Goal: Task Accomplishment & Management: Manage account settings

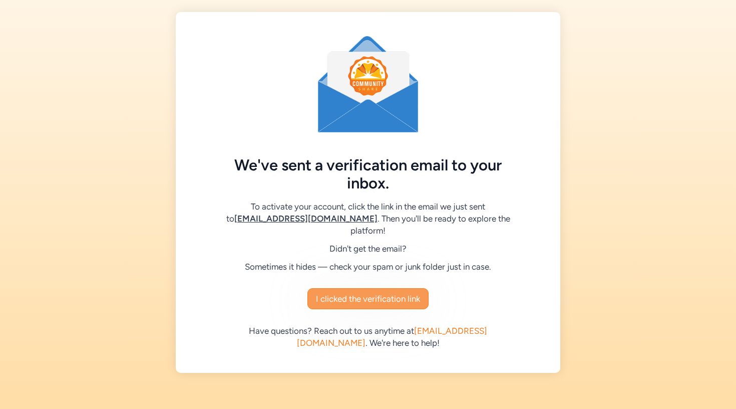
click at [362, 299] on span "I clicked the verification link" at bounding box center [368, 298] width 104 height 12
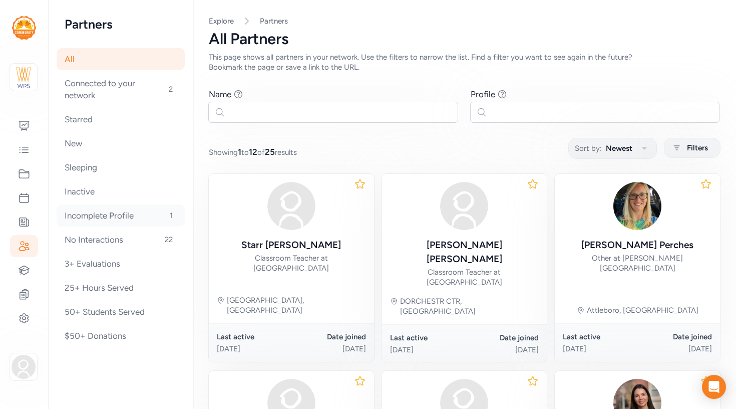
click at [94, 221] on div "Incomplete Profile 1" at bounding box center [121, 215] width 128 height 22
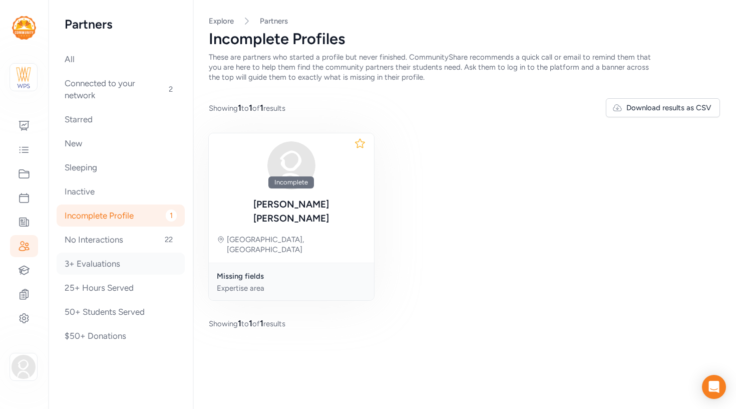
click at [88, 265] on div "3+ Evaluations" at bounding box center [121, 263] width 128 height 22
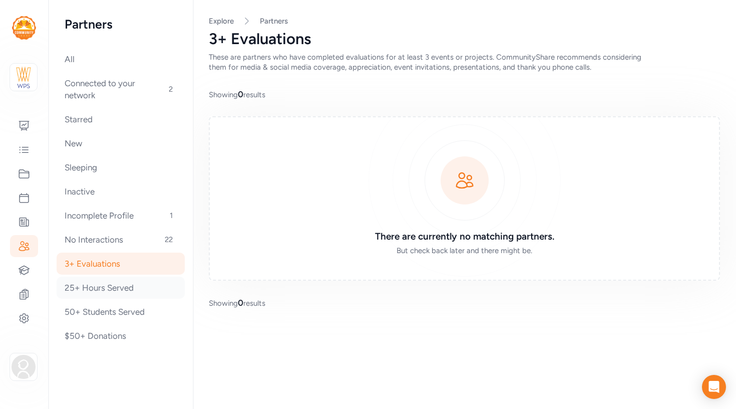
click at [88, 289] on div "25+ Hours Served" at bounding box center [121, 287] width 128 height 22
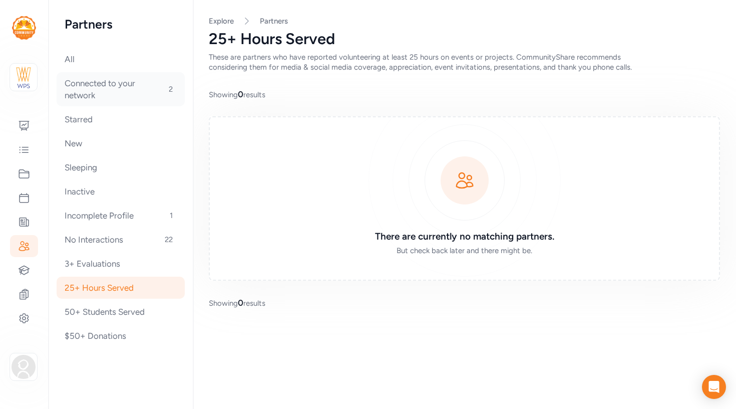
click at [82, 89] on div "Connected to your network 2" at bounding box center [121, 89] width 128 height 34
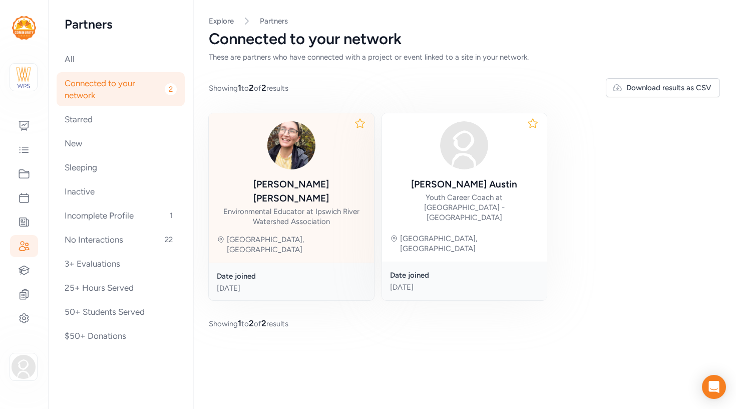
click at [327, 216] on div "[PERSON_NAME] Environmental Educator at Ipswich River Watershed Association [GE…" at bounding box center [291, 187] width 165 height 149
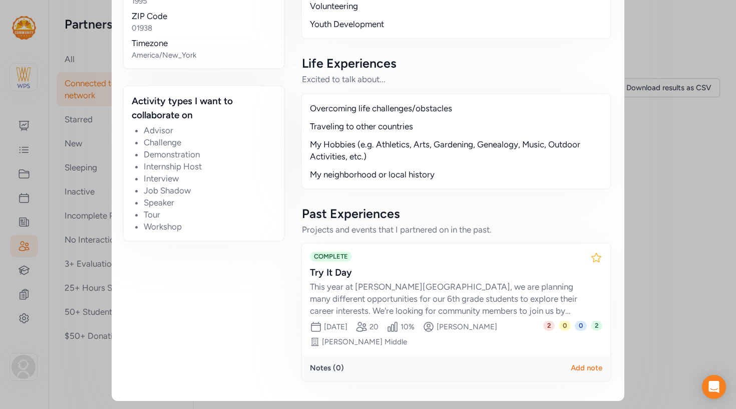
scroll to position [681, 0]
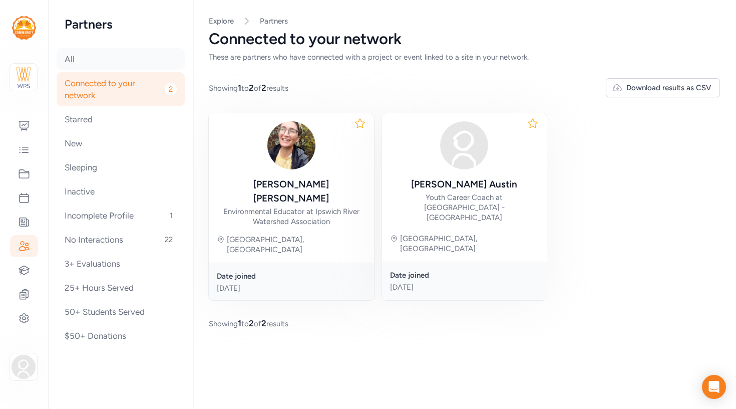
click at [69, 61] on div "All" at bounding box center [121, 59] width 128 height 22
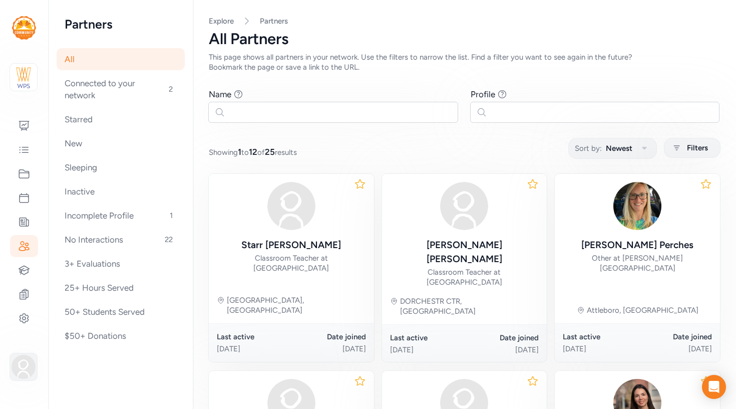
click at [25, 364] on img "button" at bounding box center [24, 367] width 24 height 24
click at [62, 361] on link "Edit profile" at bounding box center [83, 356] width 86 height 20
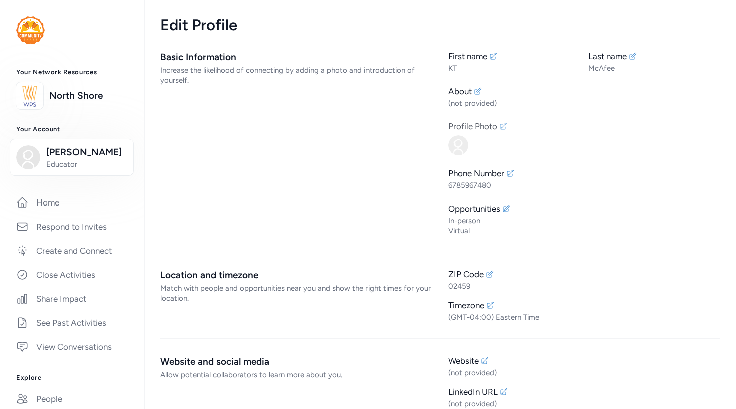
click at [504, 127] on icon at bounding box center [503, 126] width 8 height 8
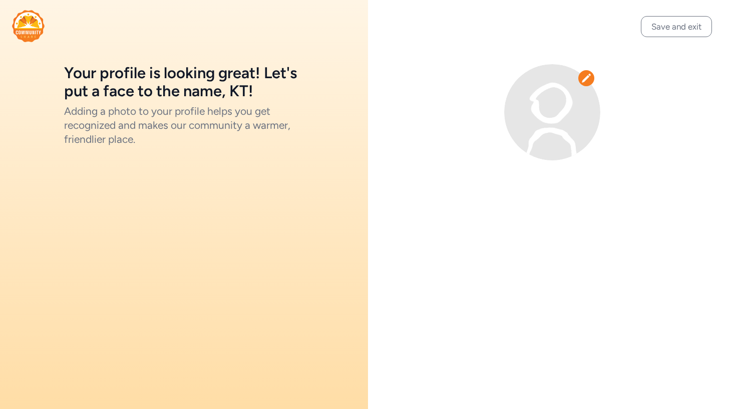
click at [588, 79] on icon at bounding box center [586, 78] width 10 height 10
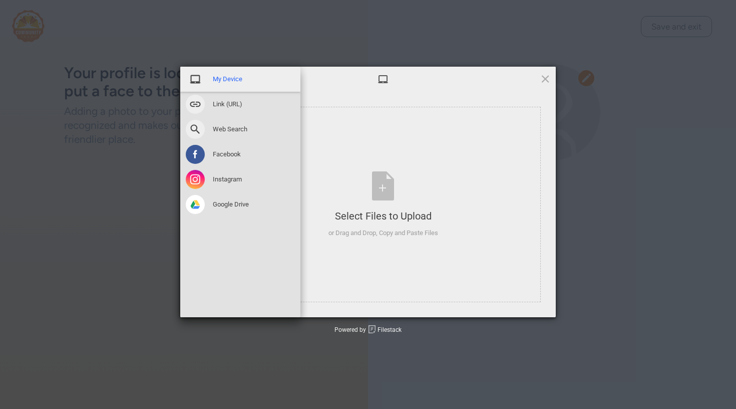
click at [210, 80] on div "My Device" at bounding box center [240, 79] width 120 height 25
click at [232, 81] on span "My Device" at bounding box center [228, 79] width 30 height 9
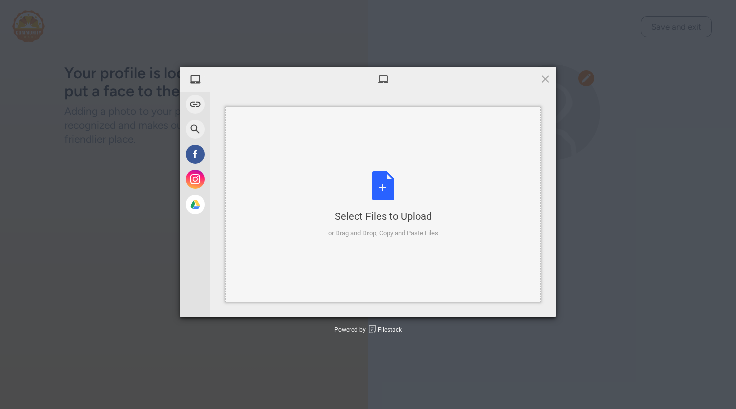
click at [390, 194] on div "Select Files to Upload or Drag and Drop, Copy and Paste Files" at bounding box center [383, 204] width 110 height 67
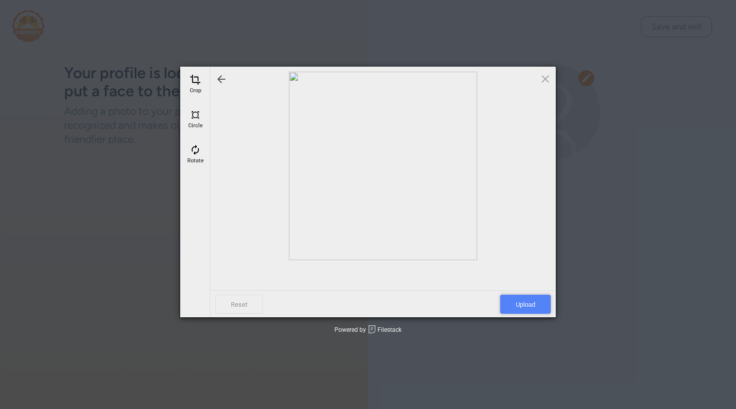
click at [517, 303] on span "Upload" at bounding box center [525, 303] width 51 height 19
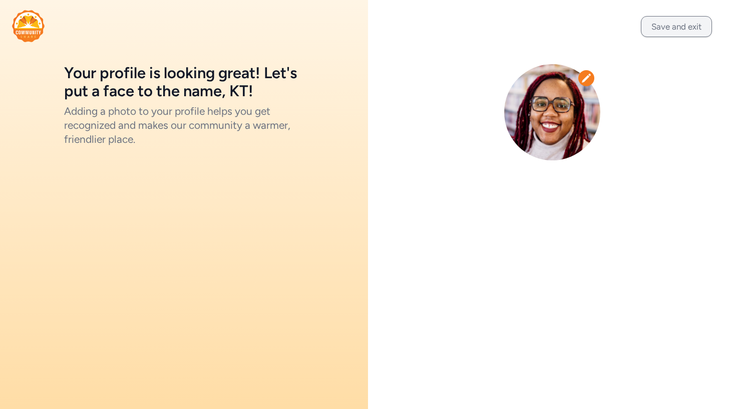
click at [678, 25] on button "Save and exit" at bounding box center [676, 26] width 71 height 21
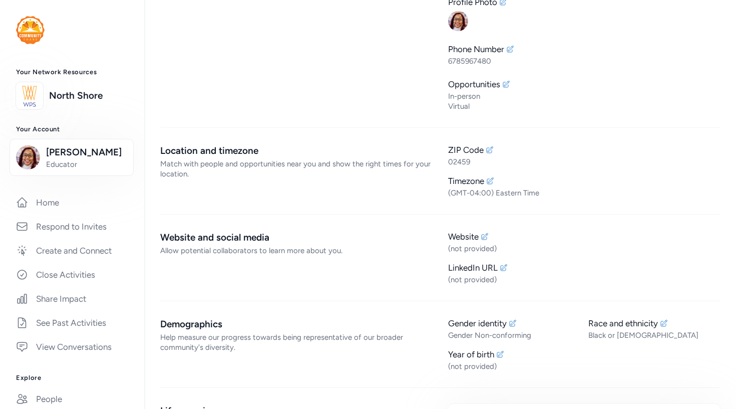
scroll to position [136, 0]
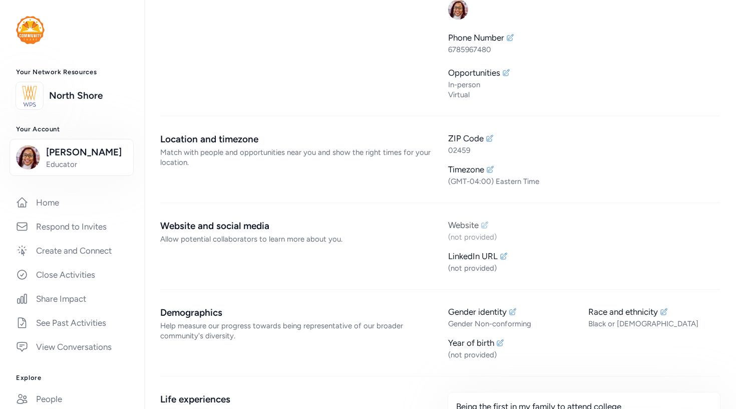
click at [475, 238] on div "(not provided)" at bounding box center [584, 237] width 272 height 10
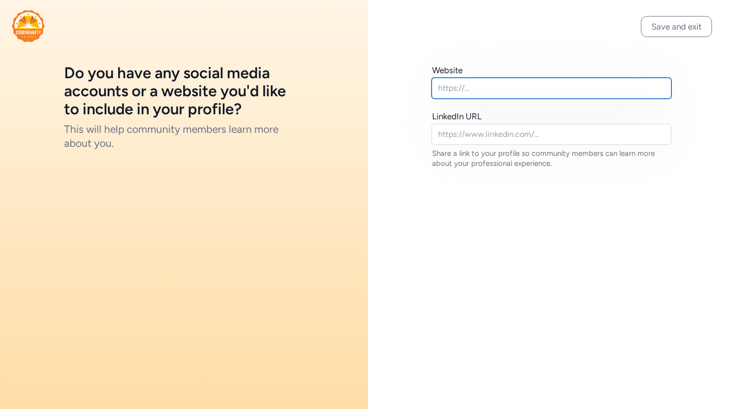
click at [455, 86] on input "text" at bounding box center [552, 88] width 240 height 21
type input "wpsinstitute.org"
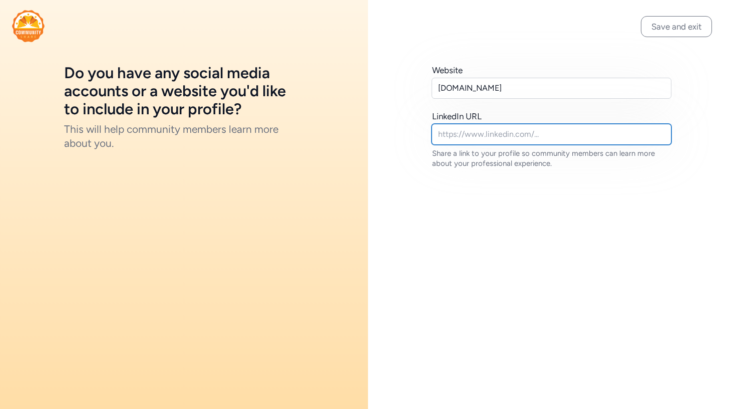
click at [451, 133] on input "text" at bounding box center [552, 134] width 240 height 21
paste input "www.linkedin.com/in/kateshia-mcafee"
type input "www.linkedin.com/in/kateshia-mcafee"
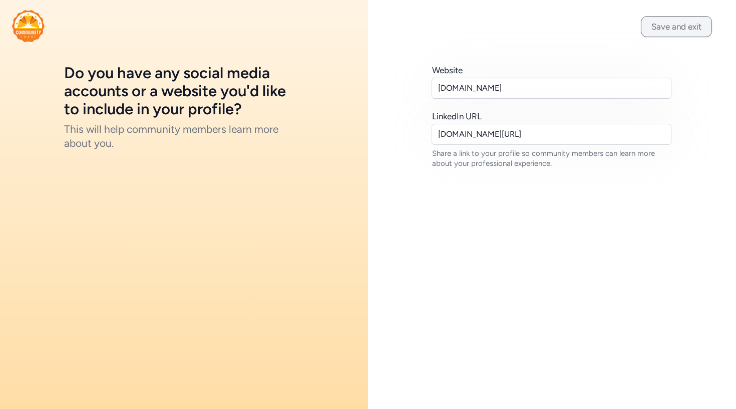
click at [668, 30] on button "Save and exit" at bounding box center [676, 26] width 71 height 21
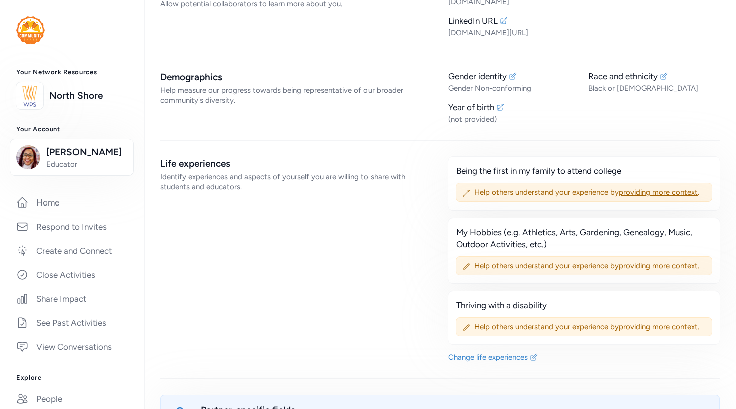
scroll to position [379, 0]
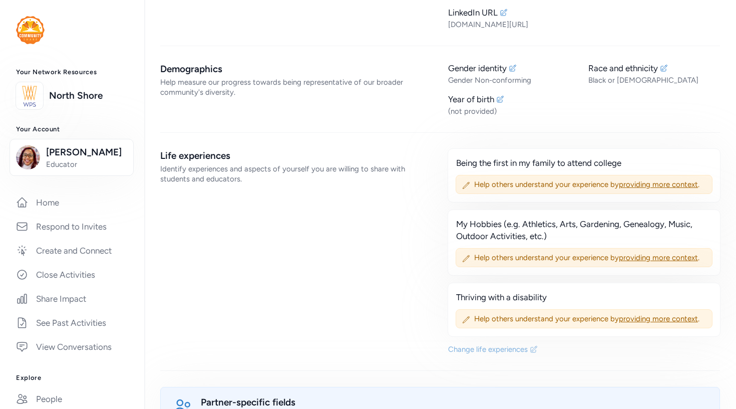
click at [478, 353] on div "Change life experiences" at bounding box center [488, 349] width 80 height 10
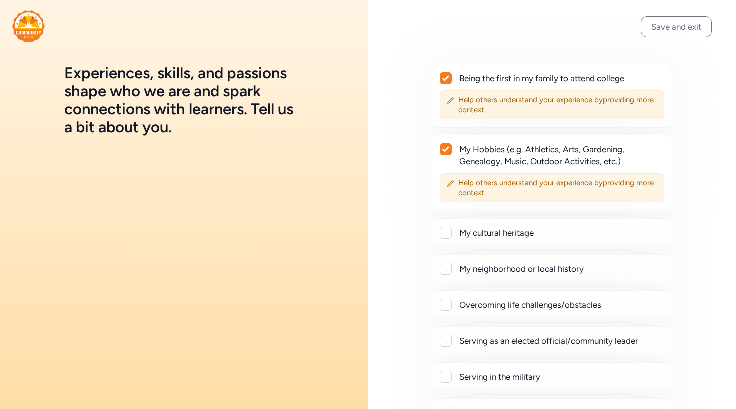
click at [444, 78] on icon at bounding box center [445, 78] width 7 height 5
checkbox input "false"
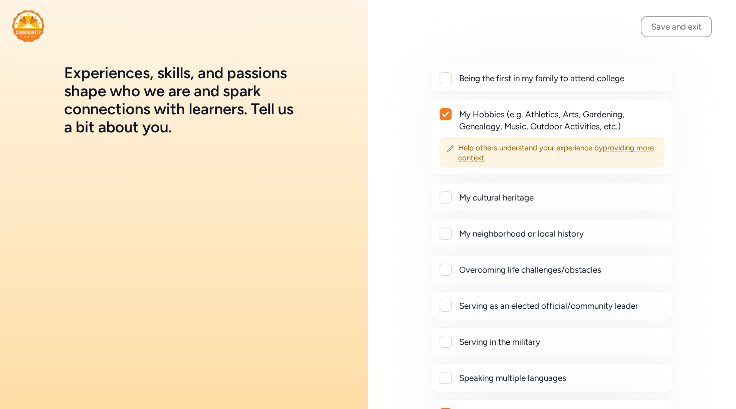
click at [445, 114] on icon at bounding box center [445, 114] width 7 height 6
checkbox input "false"
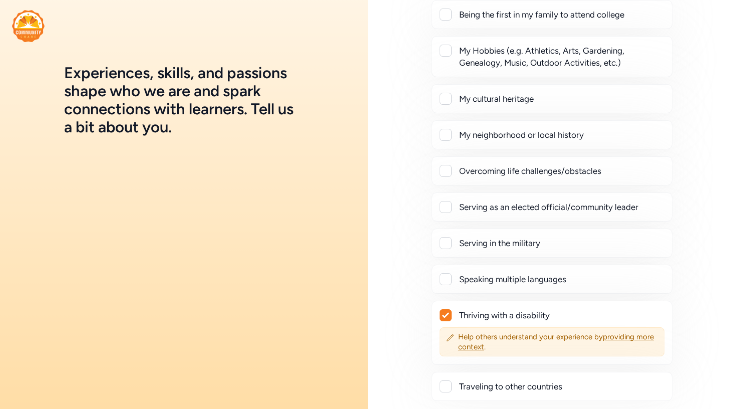
scroll to position [68, 0]
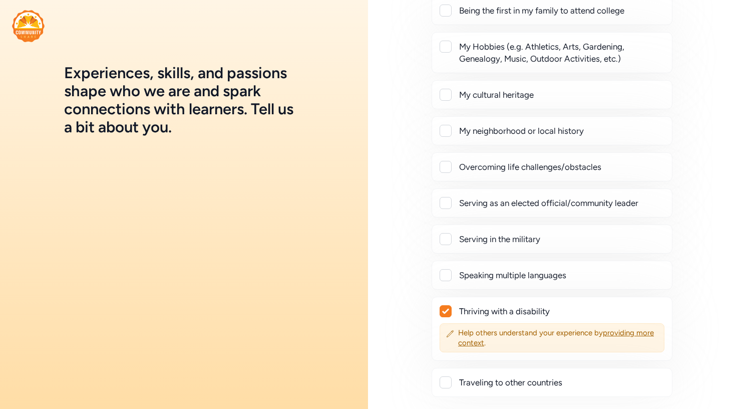
click at [449, 314] on div at bounding box center [445, 310] width 11 height 11
checkbox input "false"
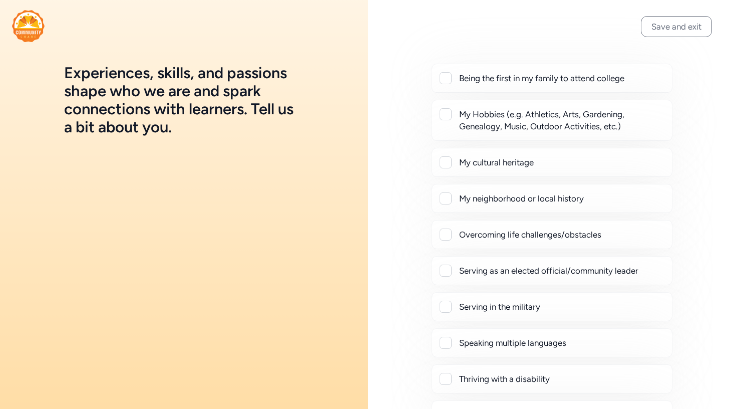
scroll to position [0, 0]
click at [672, 29] on button "Save and exit" at bounding box center [676, 26] width 71 height 21
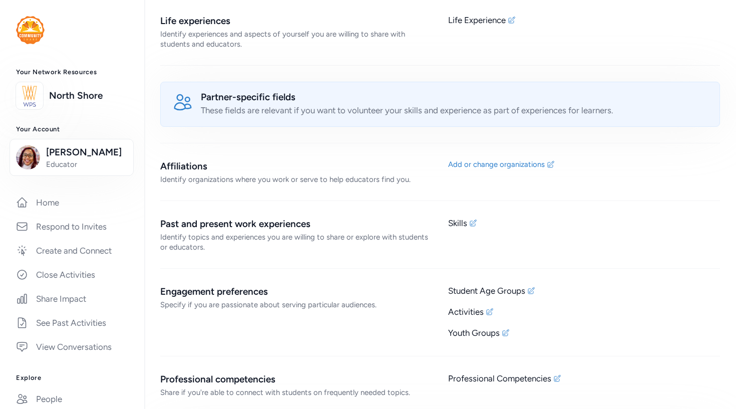
scroll to position [515, 0]
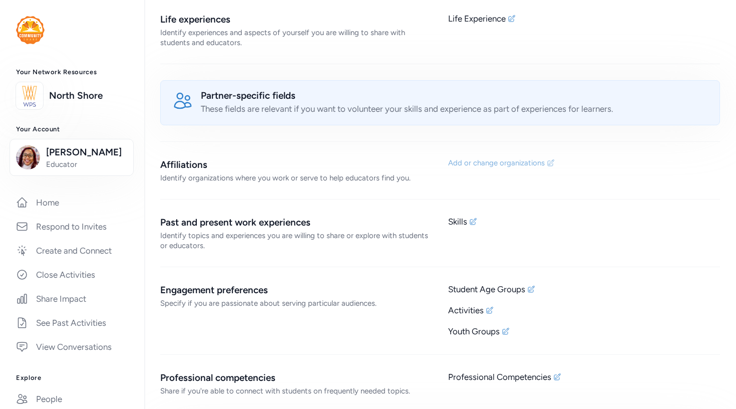
click at [477, 163] on div "Add or change organizations" at bounding box center [496, 163] width 97 height 10
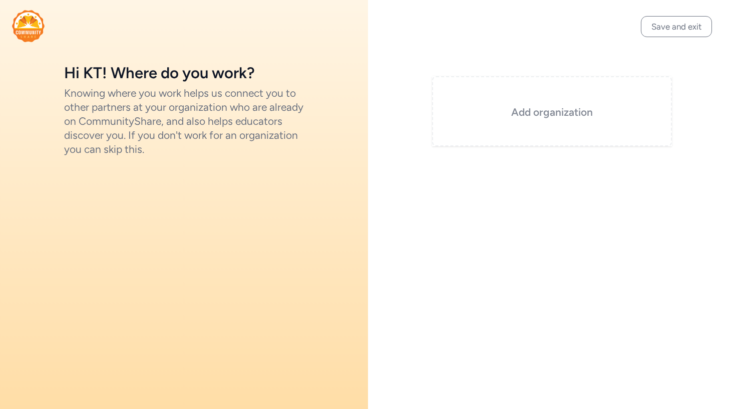
click at [504, 114] on h3 "Add organization" at bounding box center [552, 112] width 190 height 14
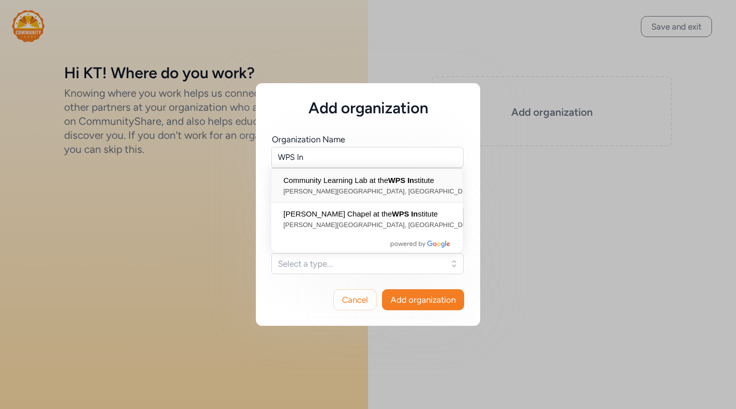
type input "Community Learning Lab at the WPS Institute, Herrick Road, Newton, MA, USA"
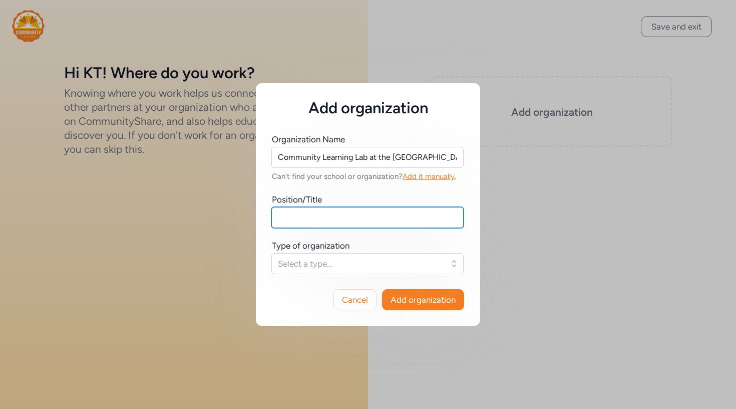
click at [346, 225] on input "text" at bounding box center [367, 217] width 192 height 21
type input "Youth and Community Experience Lead"
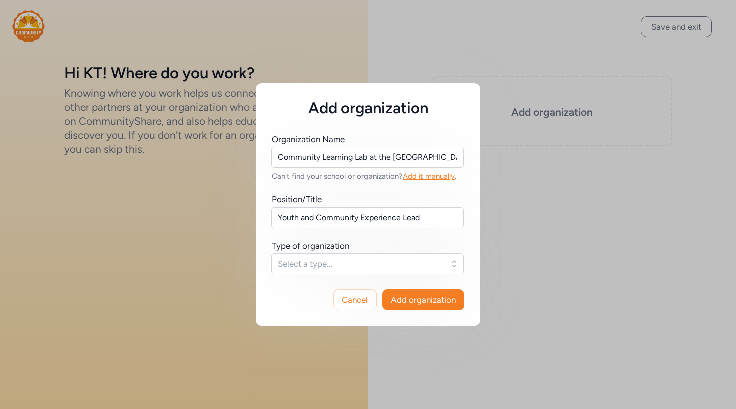
click at [322, 264] on span "Select a type..." at bounding box center [360, 263] width 165 height 12
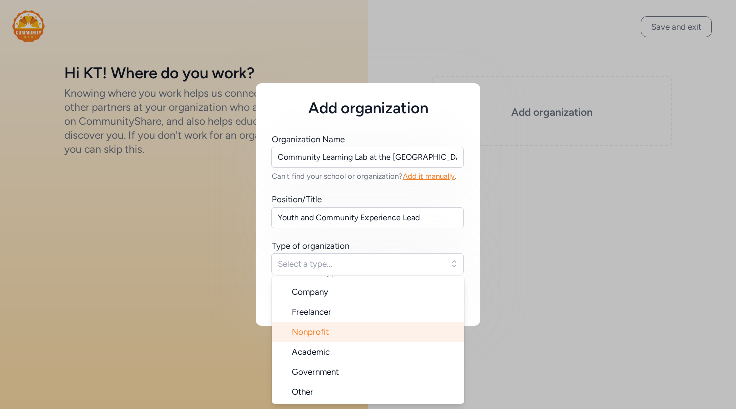
scroll to position [16, 0]
click at [323, 333] on span "Nonprofit" at bounding box center [310, 331] width 37 height 10
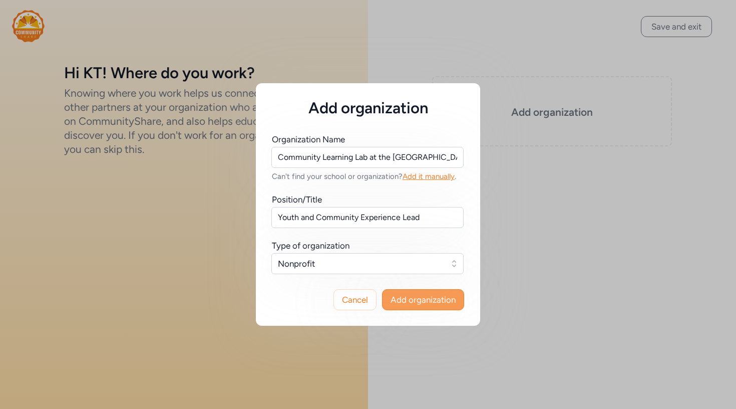
click at [428, 303] on span "Add organization" at bounding box center [423, 299] width 65 height 12
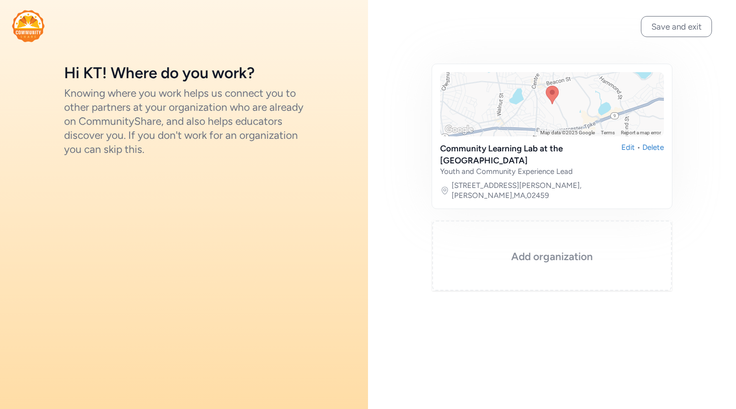
click at [546, 249] on h3 "Add organization" at bounding box center [552, 256] width 190 height 14
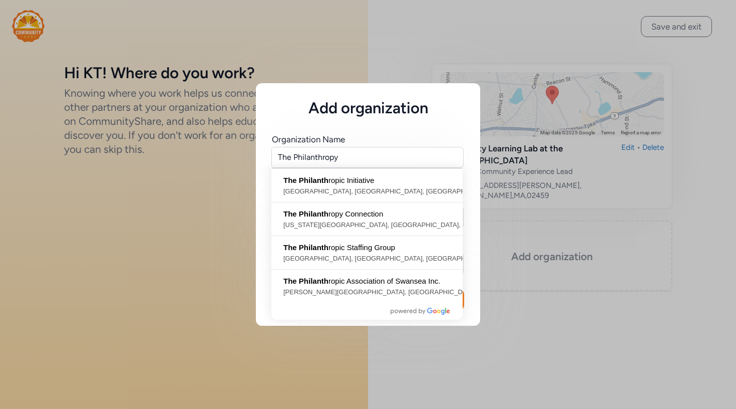
type input "The Philanthropy Connection, Massachusetts Avenue, Cambridge, MA, USA"
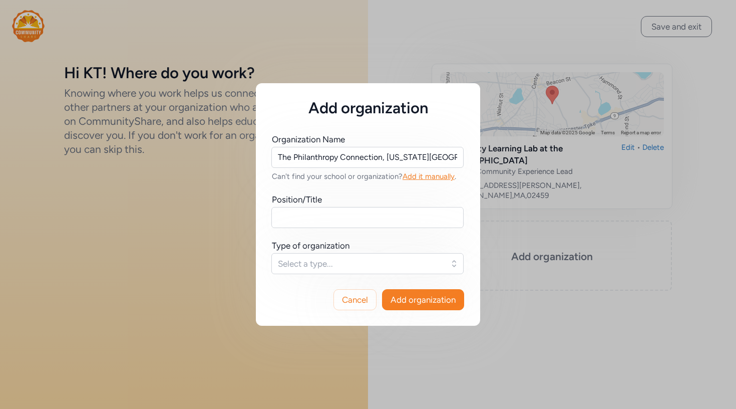
drag, startPoint x: 546, startPoint y: 235, endPoint x: 397, endPoint y: 217, distance: 150.7
click at [368, 225] on input "text" at bounding box center [367, 217] width 192 height 21
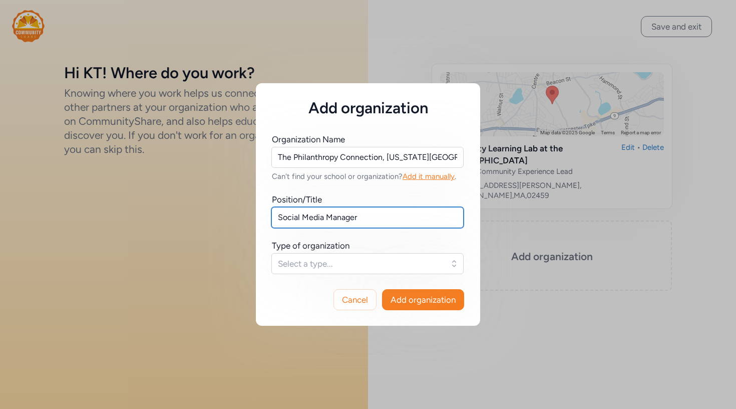
type input "Social Media Manager"
click at [334, 262] on span "Select a type..." at bounding box center [360, 263] width 165 height 12
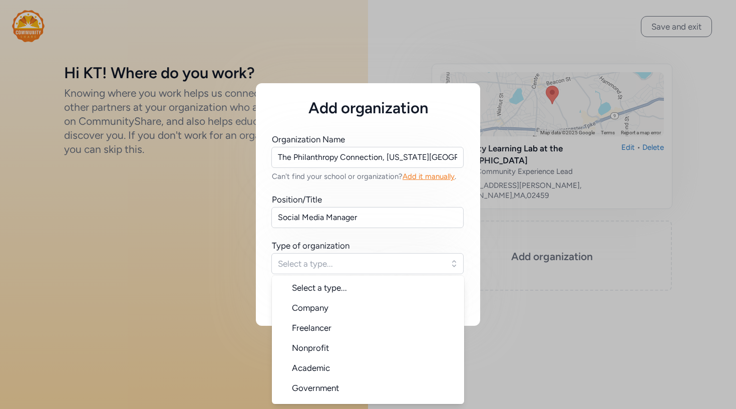
click at [414, 242] on div "Type of organization" at bounding box center [368, 245] width 192 height 12
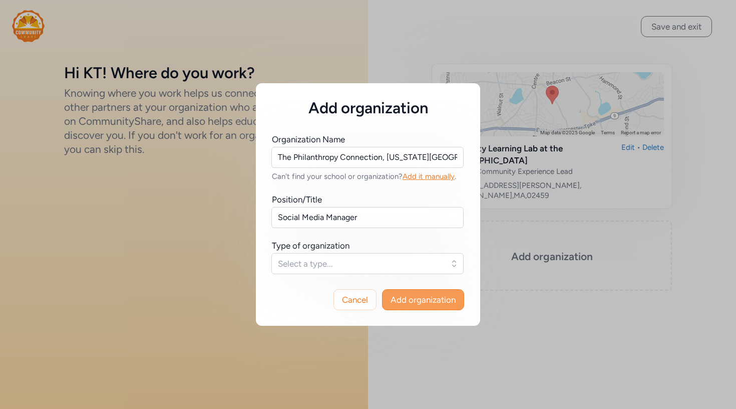
click at [417, 302] on span "Add organization" at bounding box center [423, 299] width 65 height 12
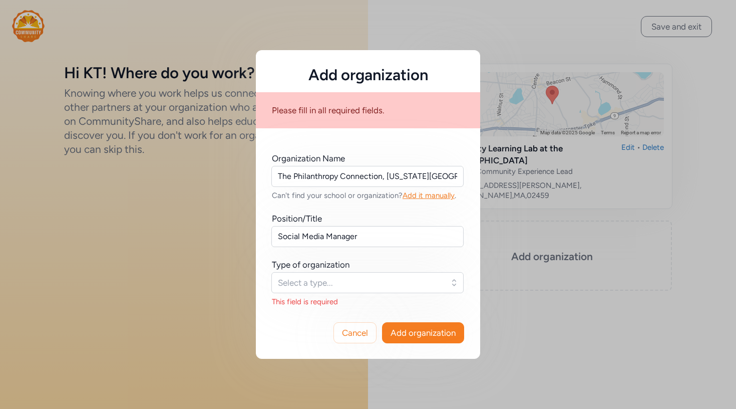
click at [343, 287] on span "Select a type..." at bounding box center [360, 282] width 165 height 12
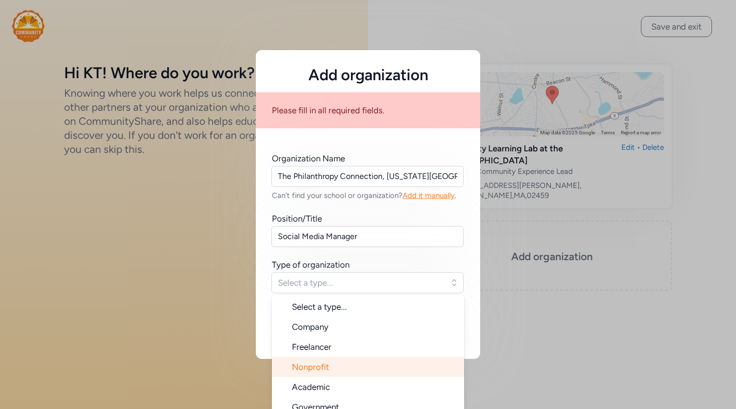
click at [325, 359] on li "Nonprofit" at bounding box center [368, 367] width 192 height 20
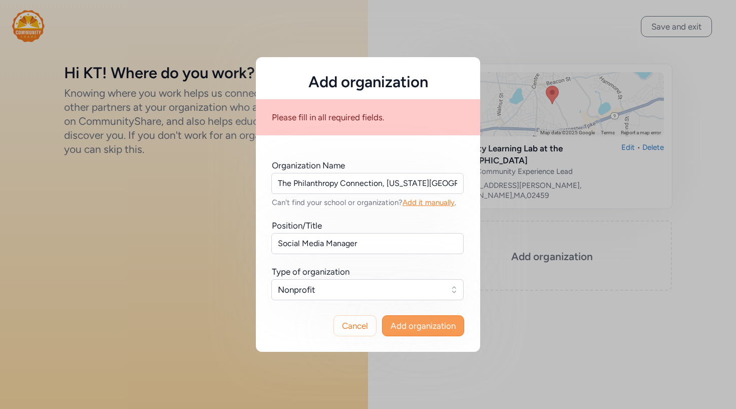
click at [410, 322] on span "Add organization" at bounding box center [423, 325] width 65 height 12
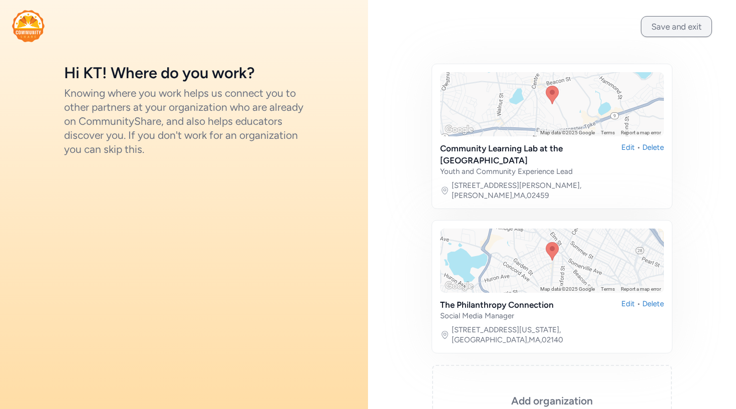
click at [669, 25] on button "Save and exit" at bounding box center [676, 26] width 71 height 21
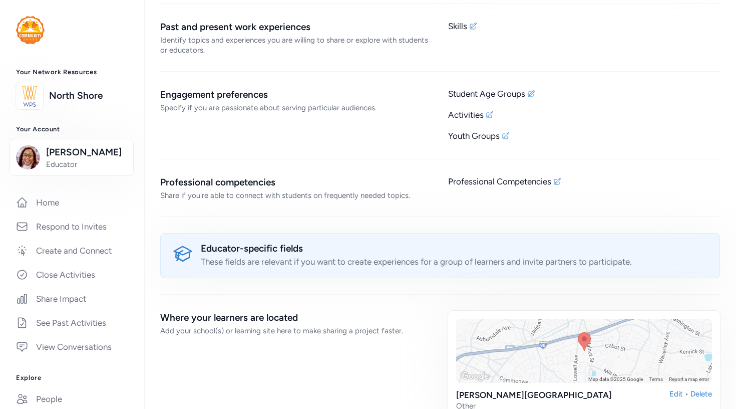
scroll to position [970, 0]
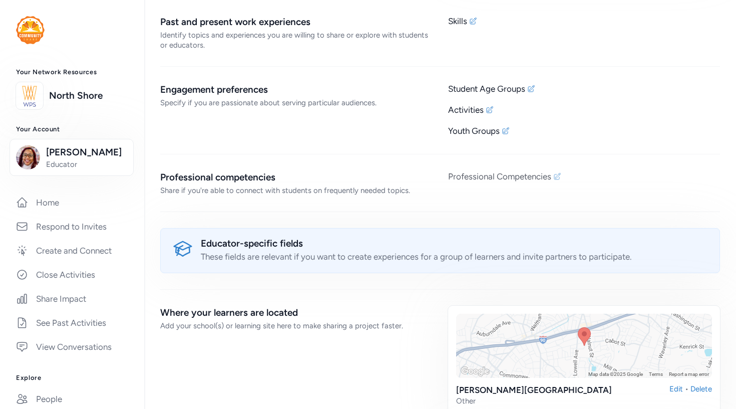
click at [564, 178] on div "Professional Competencies" at bounding box center [584, 176] width 272 height 12
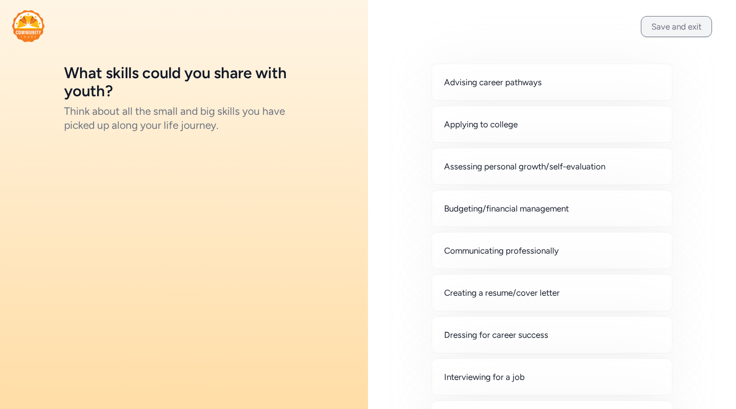
click at [661, 28] on button "Save and exit" at bounding box center [676, 26] width 71 height 21
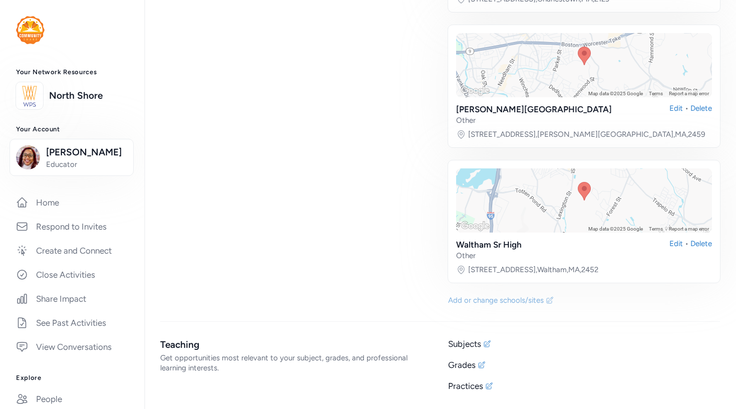
click at [472, 302] on div "Add or change schools/sites" at bounding box center [496, 300] width 96 height 10
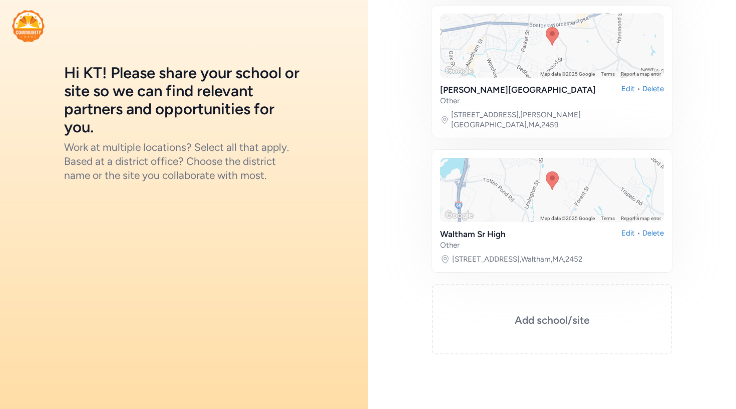
scroll to position [326, 0]
click at [527, 313] on h3 "Add school/site" at bounding box center [552, 320] width 190 height 14
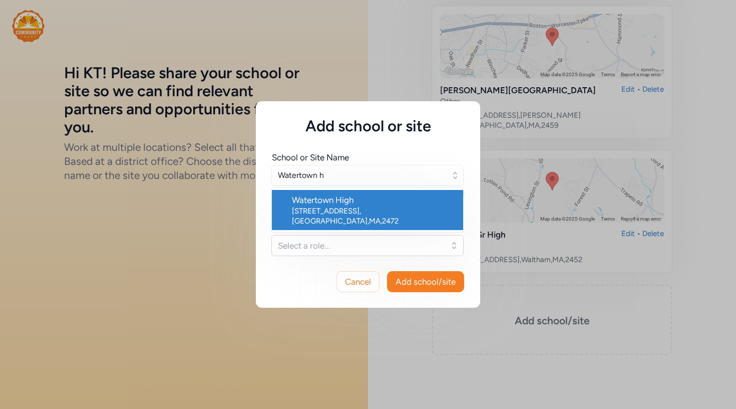
click at [360, 205] on div "Watertown High" at bounding box center [373, 200] width 163 height 12
type input "Watertown High"
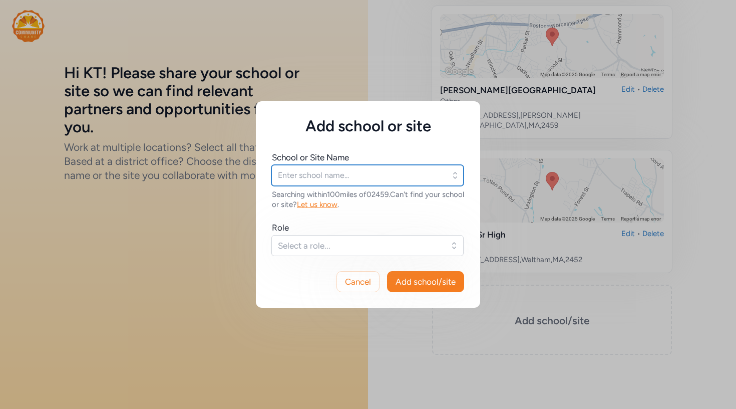
type input "Watertown High"
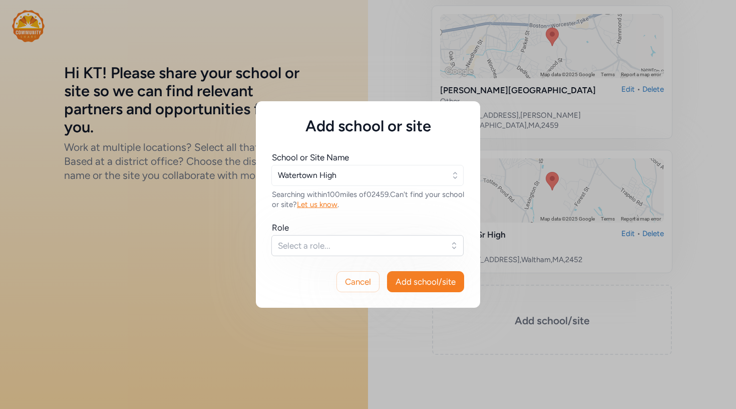
click at [340, 247] on span "Select a role..." at bounding box center [360, 245] width 165 height 12
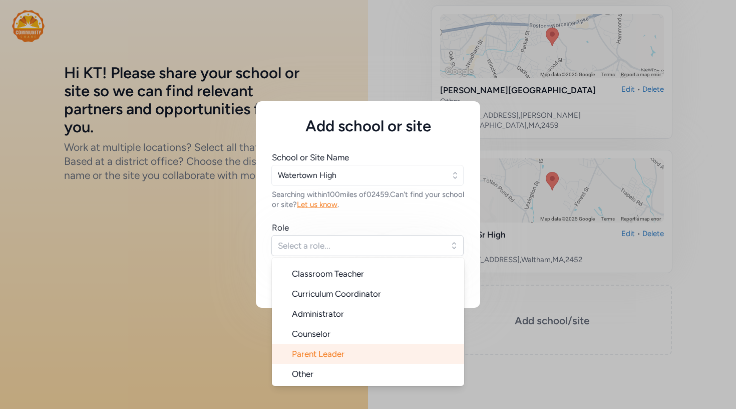
scroll to position [16, 0]
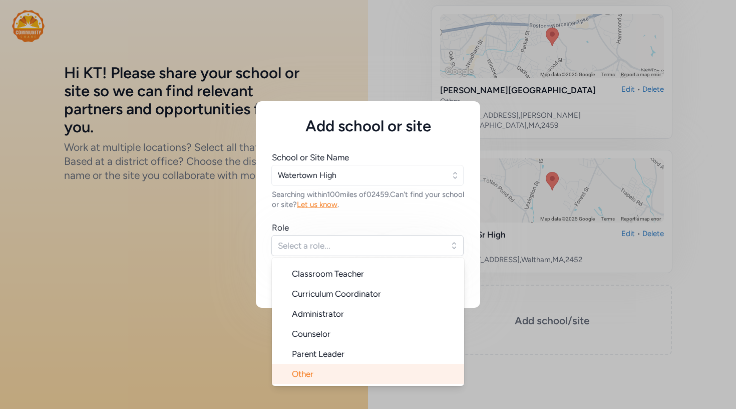
click at [305, 373] on span "Other" at bounding box center [303, 374] width 22 height 10
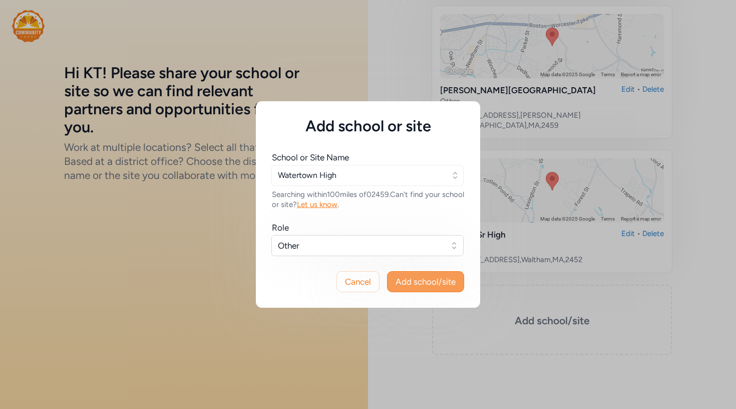
click at [427, 283] on span "Add school/site" at bounding box center [426, 281] width 60 height 12
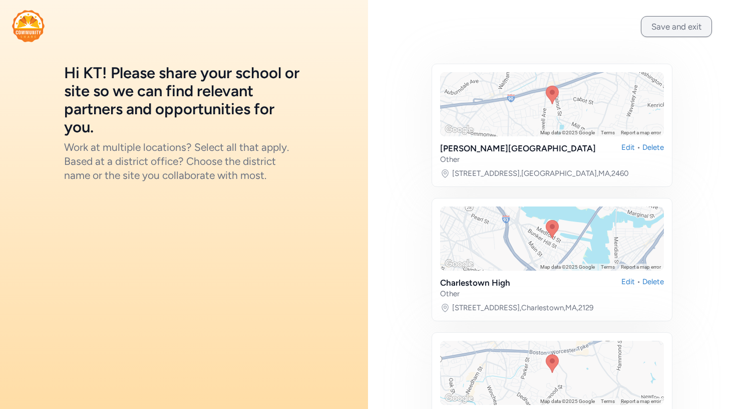
click at [663, 30] on button "Save and exit" at bounding box center [676, 26] width 71 height 21
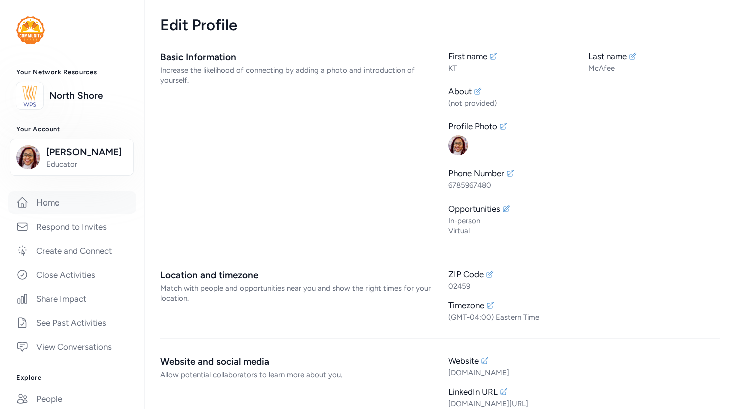
click at [82, 206] on link "Home" at bounding box center [72, 202] width 128 height 22
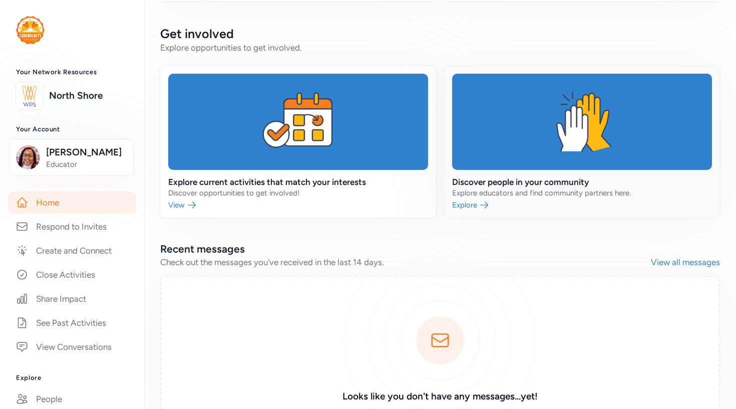
scroll to position [213, 0]
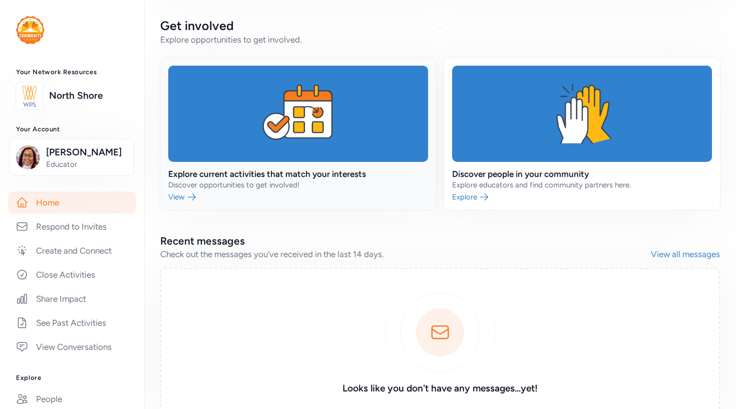
click at [183, 193] on link at bounding box center [298, 134] width 276 height 152
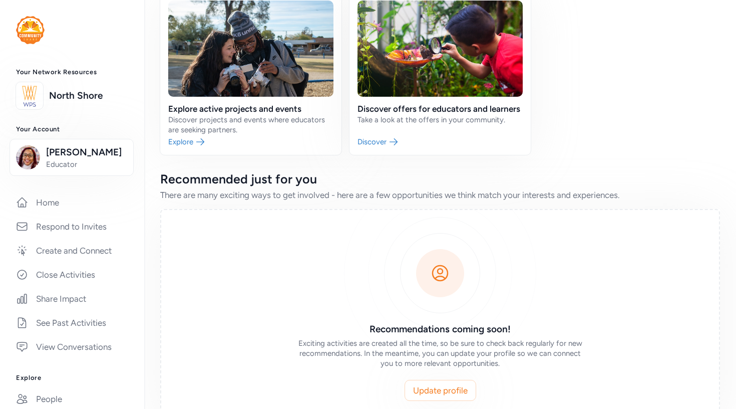
scroll to position [85, 0]
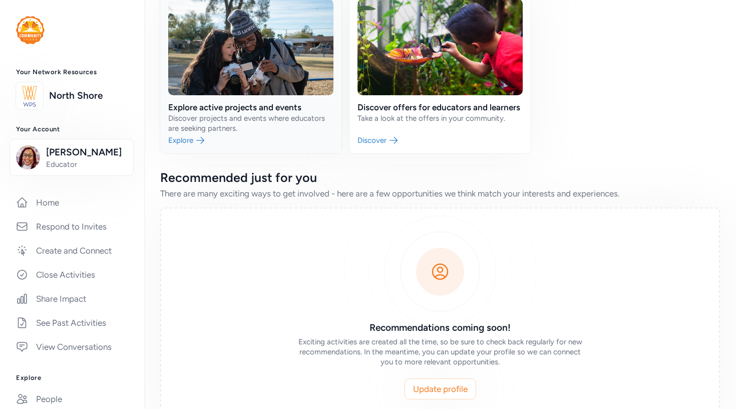
click at [190, 133] on link at bounding box center [250, 72] width 181 height 162
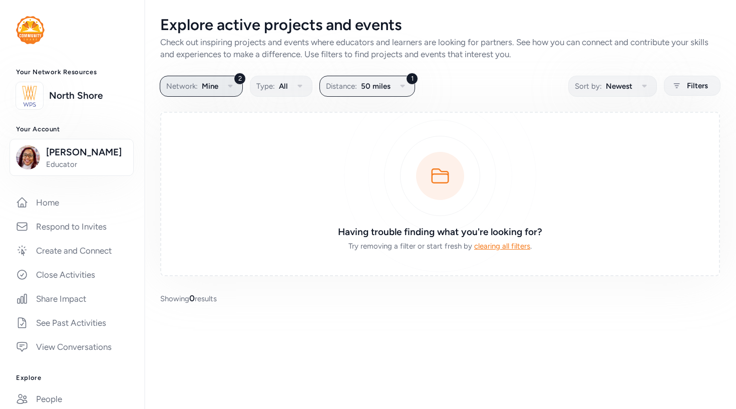
click at [203, 85] on span "Mine" at bounding box center [210, 86] width 17 height 12
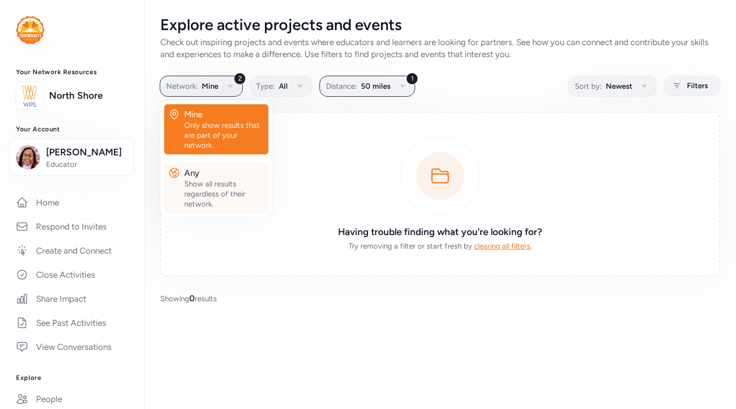
click at [210, 184] on div "Show all results regardless of their network." at bounding box center [224, 194] width 80 height 30
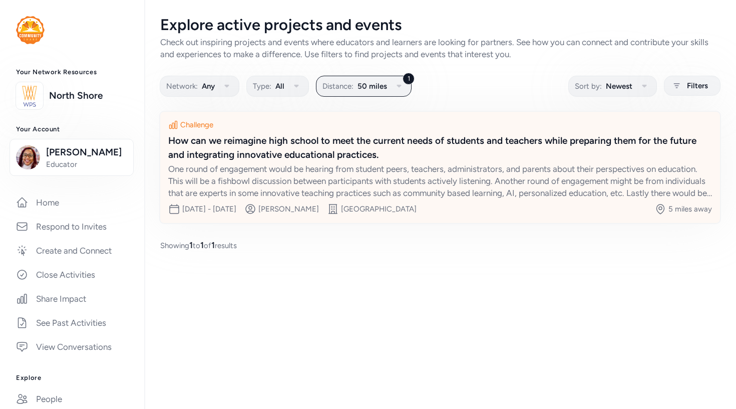
click at [463, 193] on div "One round of engagement would be hearing from student peers, teachers, administ…" at bounding box center [440, 181] width 544 height 36
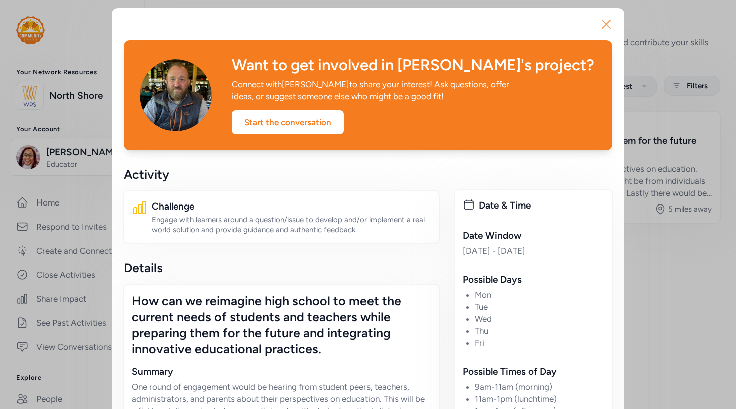
click at [605, 24] on icon "button" at bounding box center [606, 24] width 8 height 8
